Goal: Task Accomplishment & Management: Manage account settings

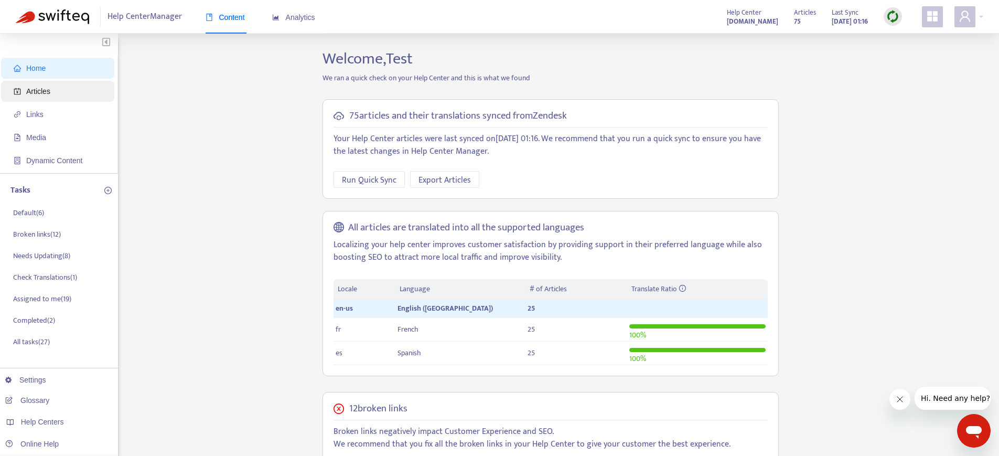
click at [67, 94] on span "Articles" at bounding box center [60, 91] width 92 height 21
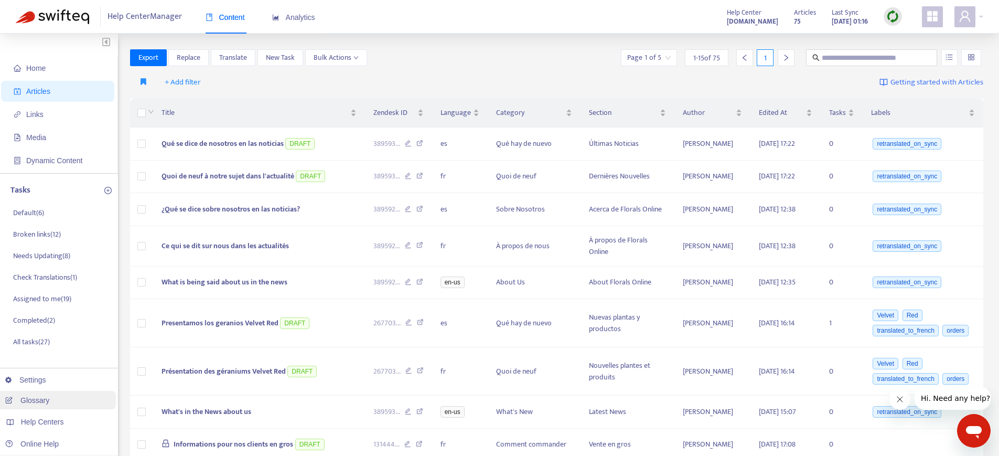
click at [45, 400] on link "Glossary" at bounding box center [27, 400] width 44 height 8
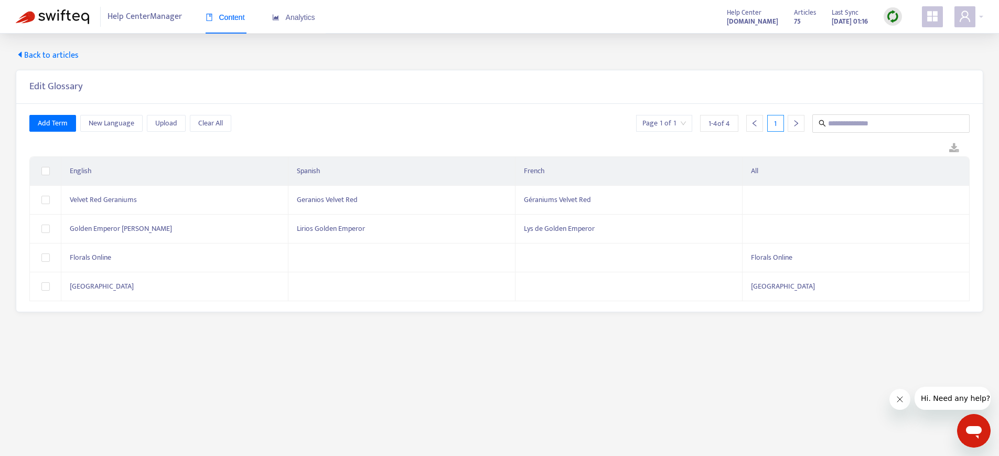
click at [39, 48] on div "Back to articles Edit Glossary Add Term New Language Upload Clear All Page 1 of…" at bounding box center [499, 181] width 999 height 294
click at [47, 55] on span "Back to articles" at bounding box center [47, 55] width 63 height 13
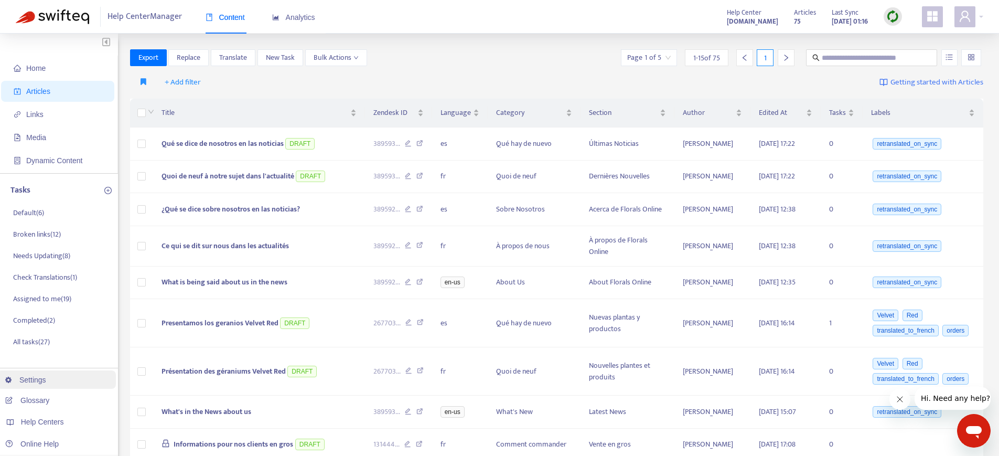
click at [28, 376] on link "Settings" at bounding box center [25, 379] width 41 height 8
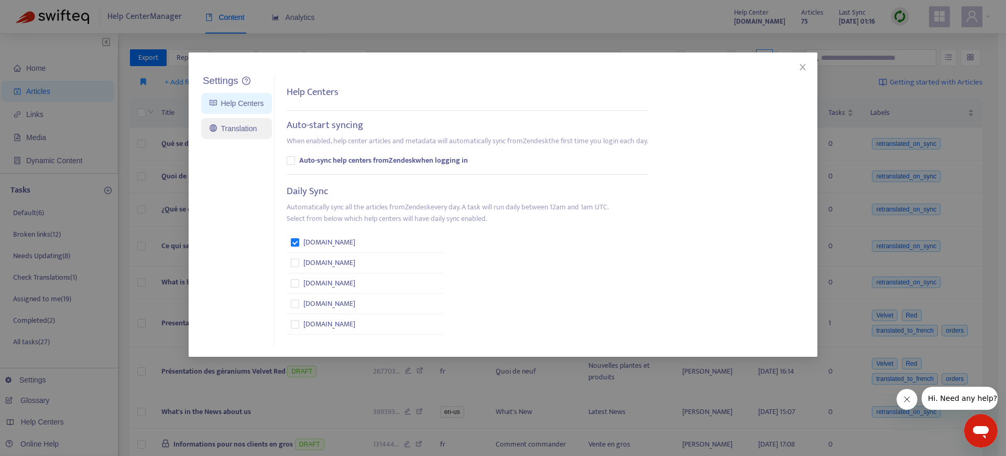
click at [243, 131] on link "Translation" at bounding box center [233, 128] width 47 height 8
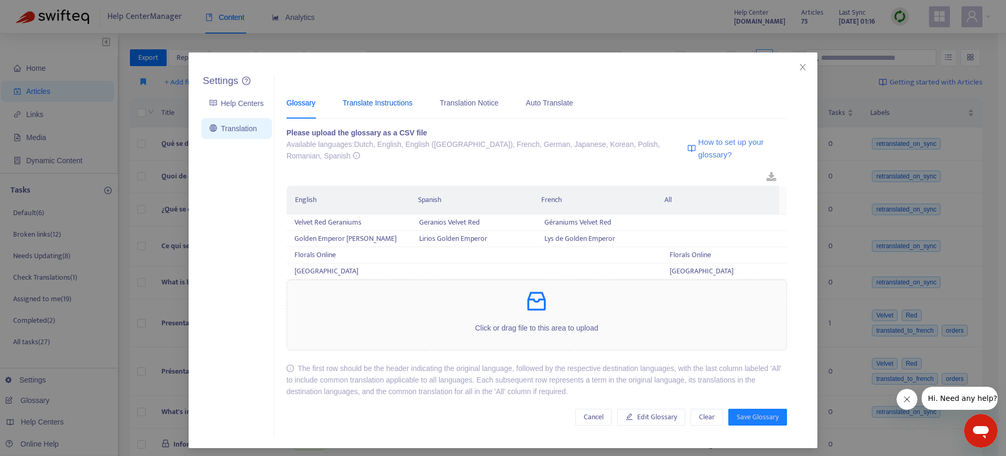
click at [382, 102] on div "Translate Instructions" at bounding box center [378, 103] width 70 height 12
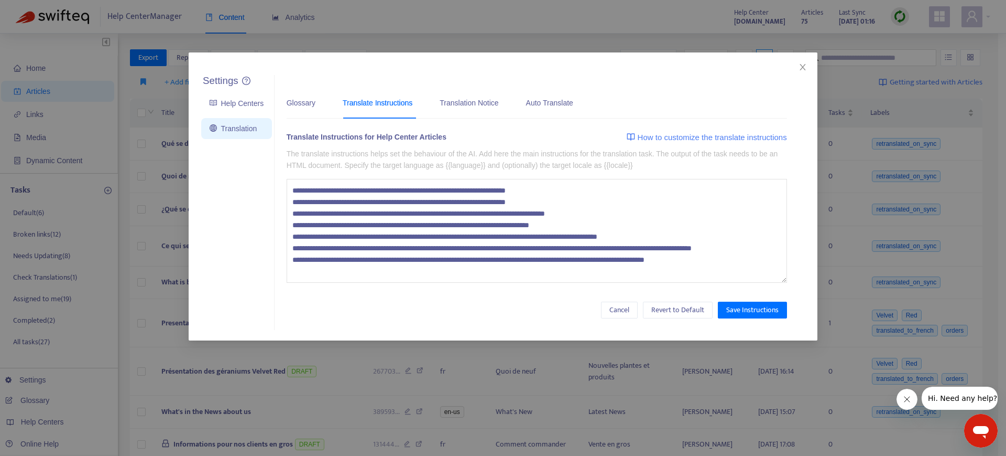
click at [103, 167] on div "Settings Help Centers Translation Settings Glossary Translate Instructions Tran…" at bounding box center [503, 228] width 1006 height 456
